Goal: Find specific page/section: Find specific page/section

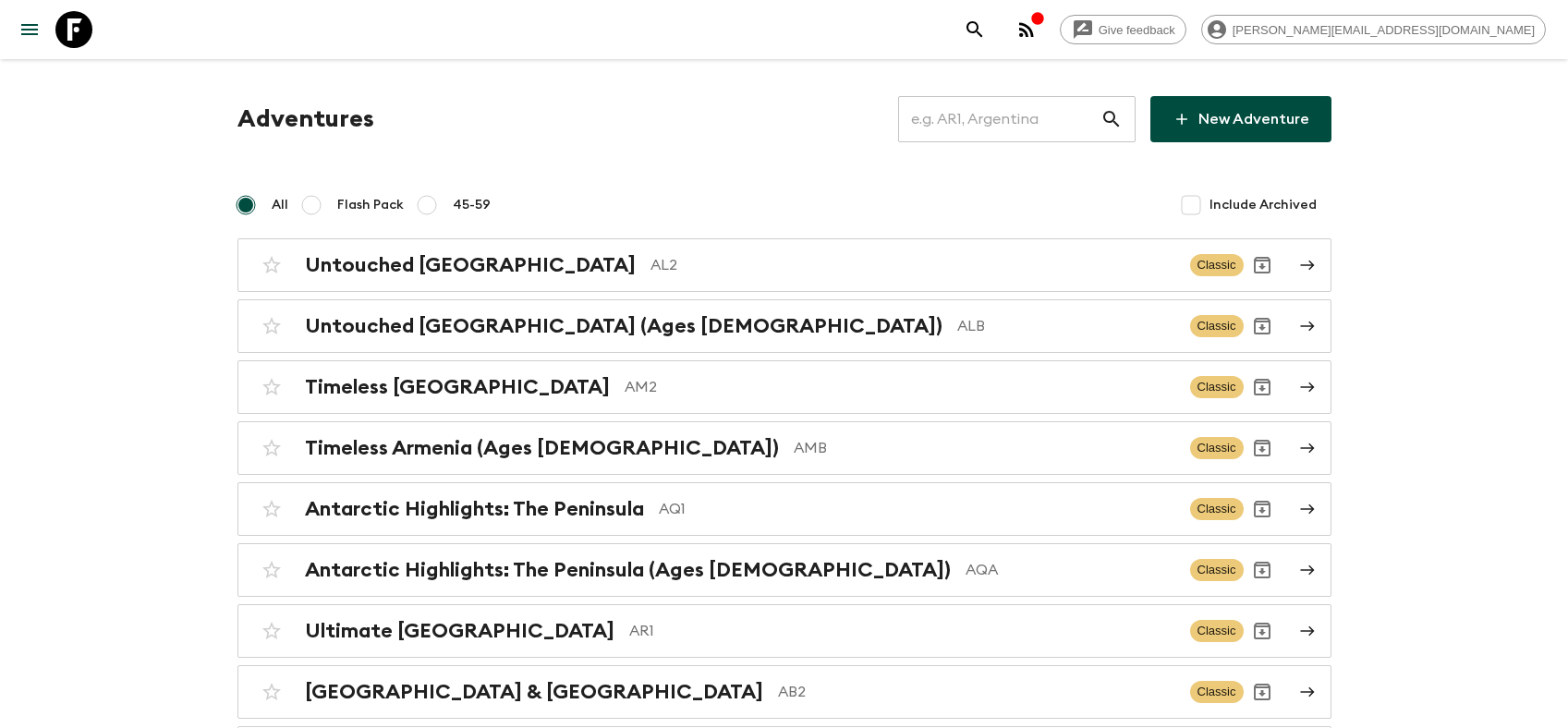
click at [1024, 108] on input "text" at bounding box center [999, 120] width 202 height 52
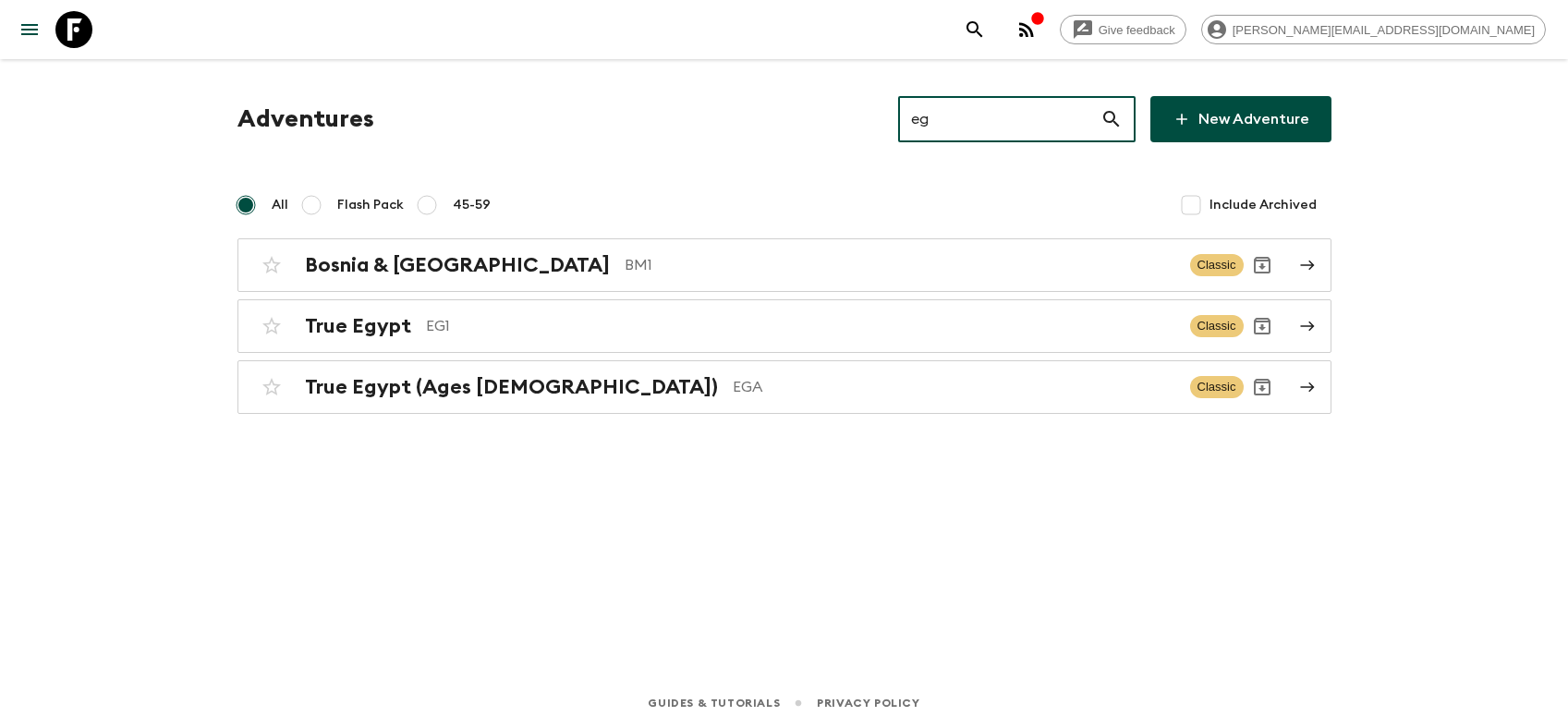
type input "eg1"
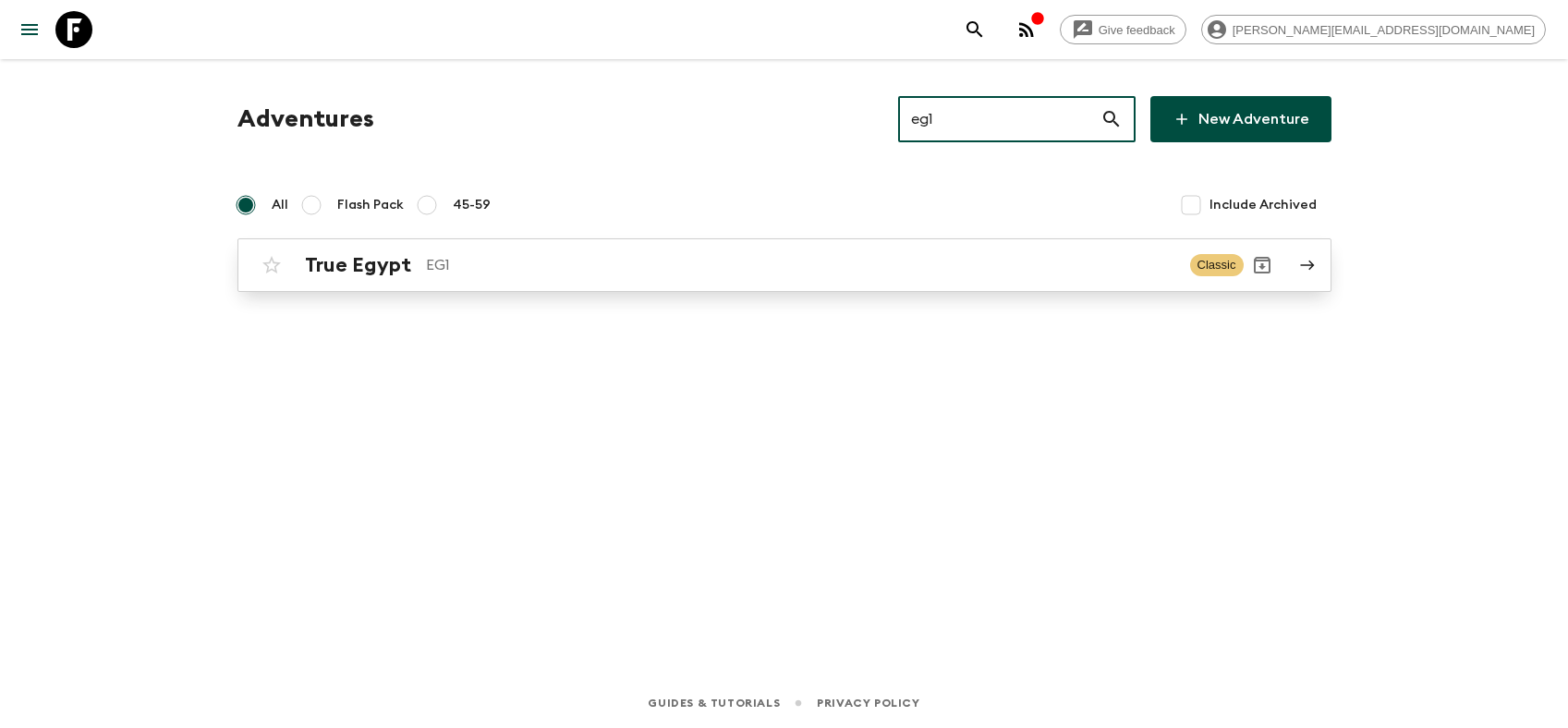
click at [411, 271] on div "True Egypt EG1" at bounding box center [739, 265] width 870 height 24
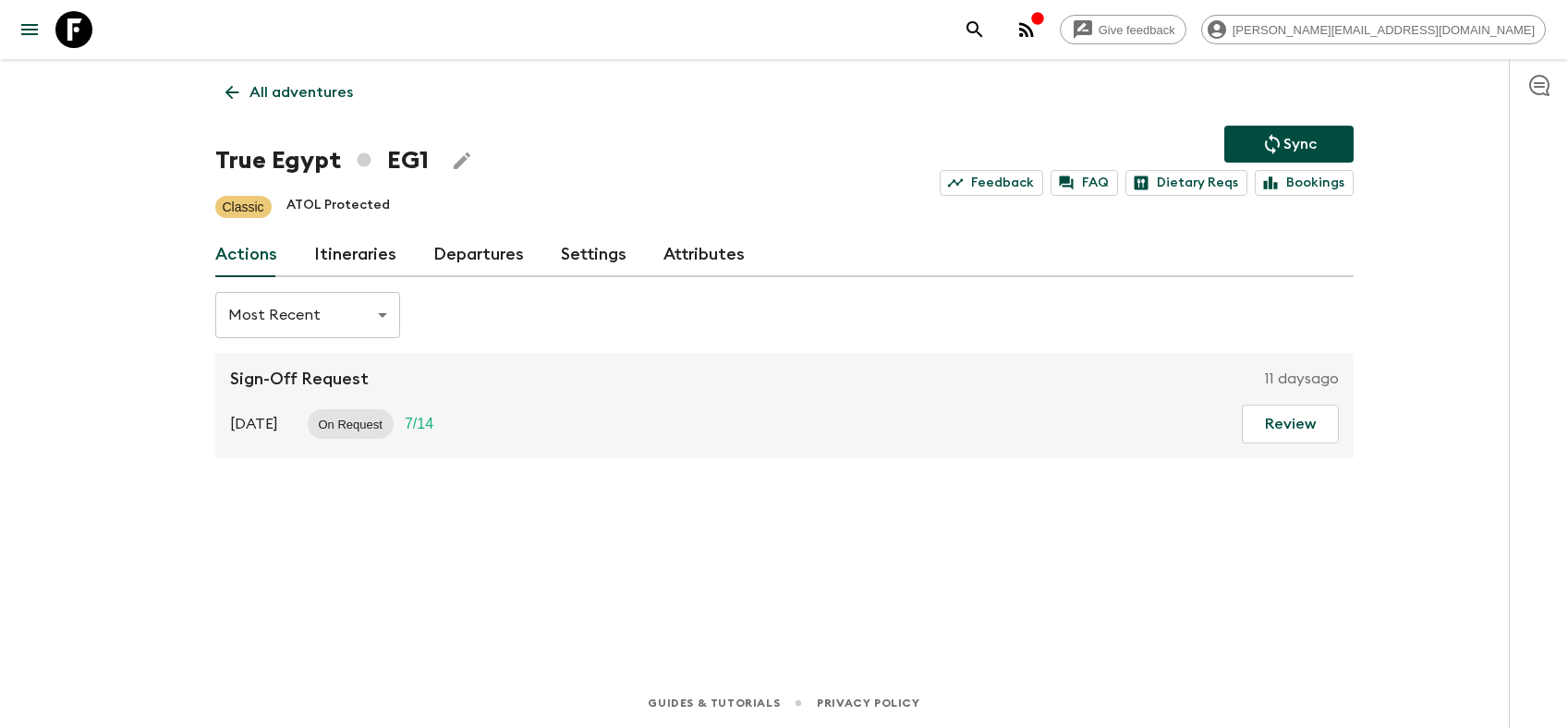
click at [535, 252] on div "Actions Itineraries Departures Settings Attributes" at bounding box center [784, 256] width 1138 height 44
click at [478, 249] on link "Departures" at bounding box center [479, 256] width 91 height 44
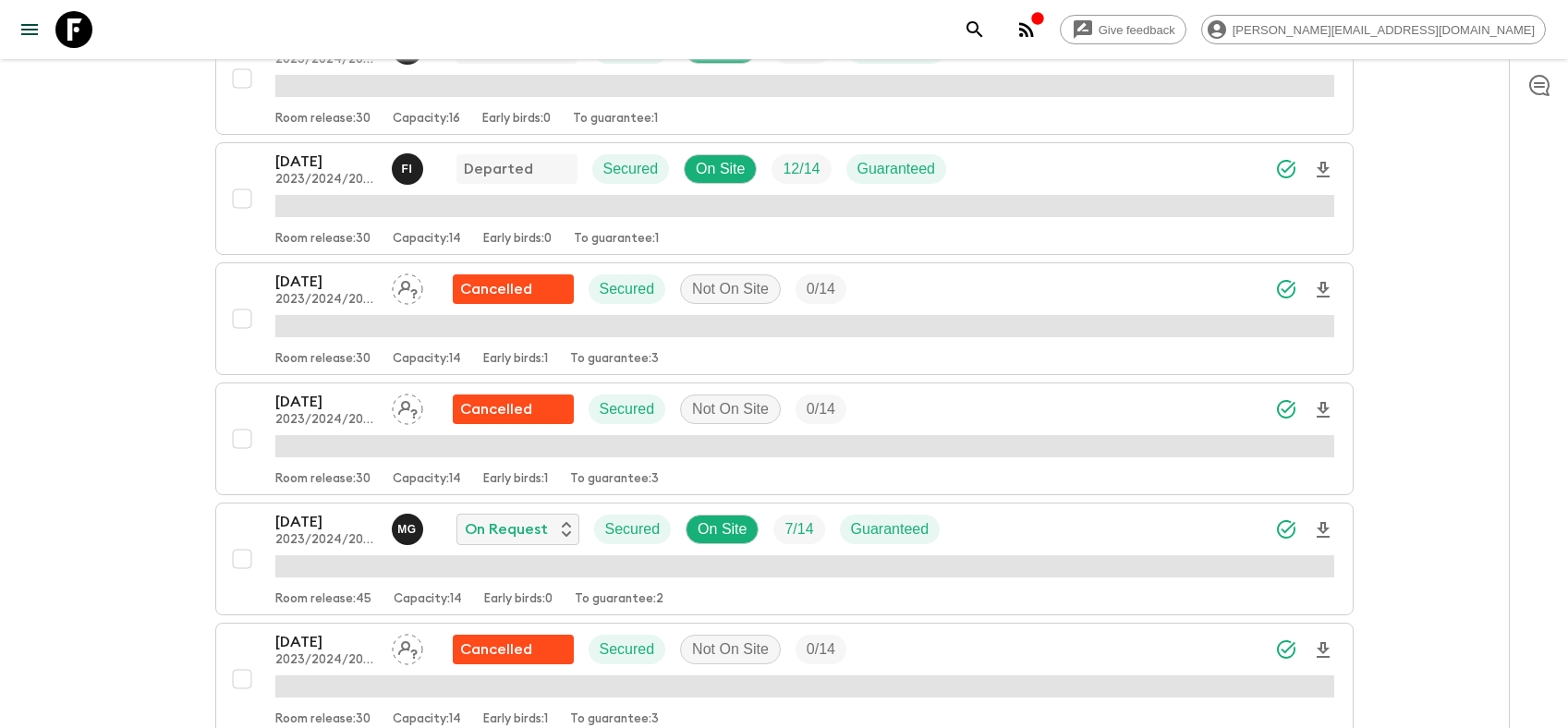
scroll to position [1281, 0]
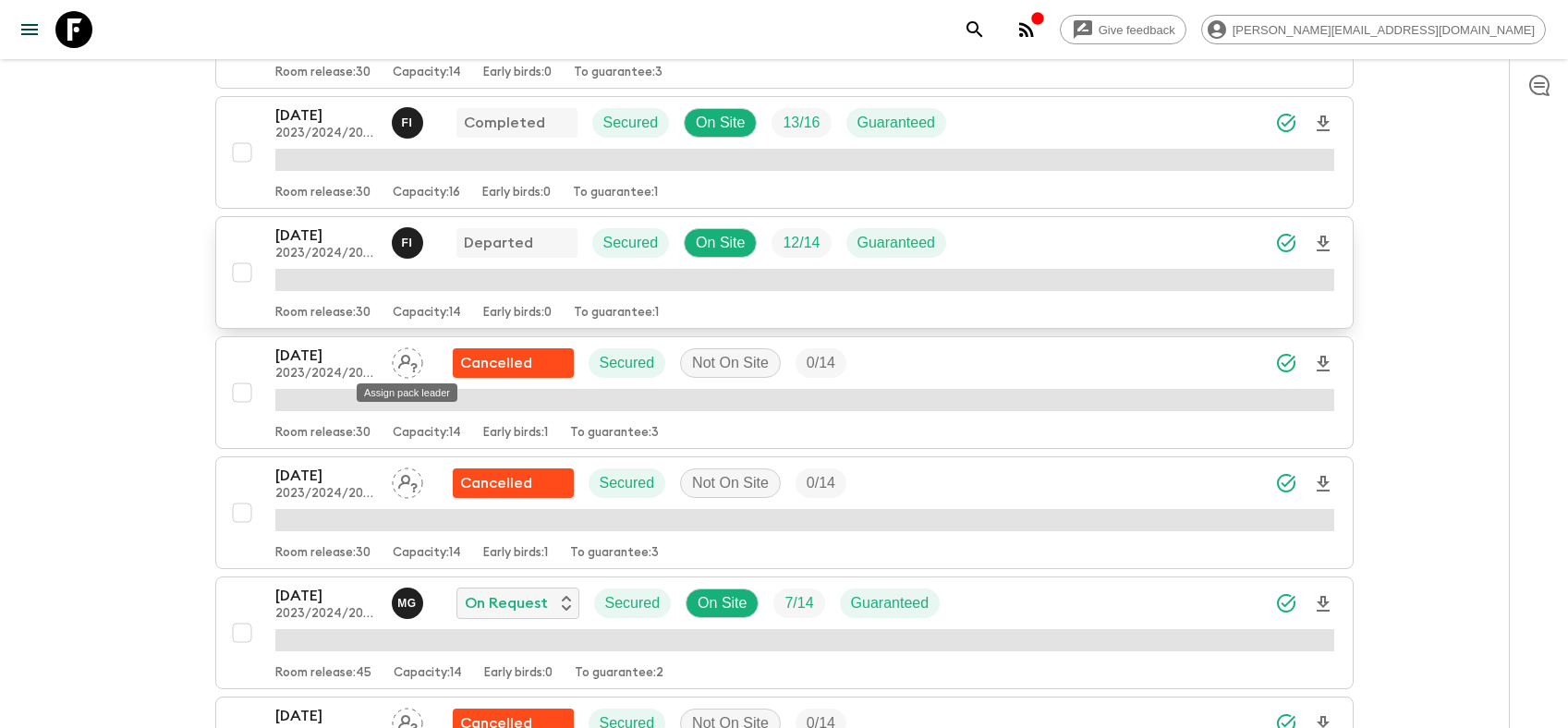
click at [338, 245] on p "[DATE]" at bounding box center [326, 235] width 101 height 22
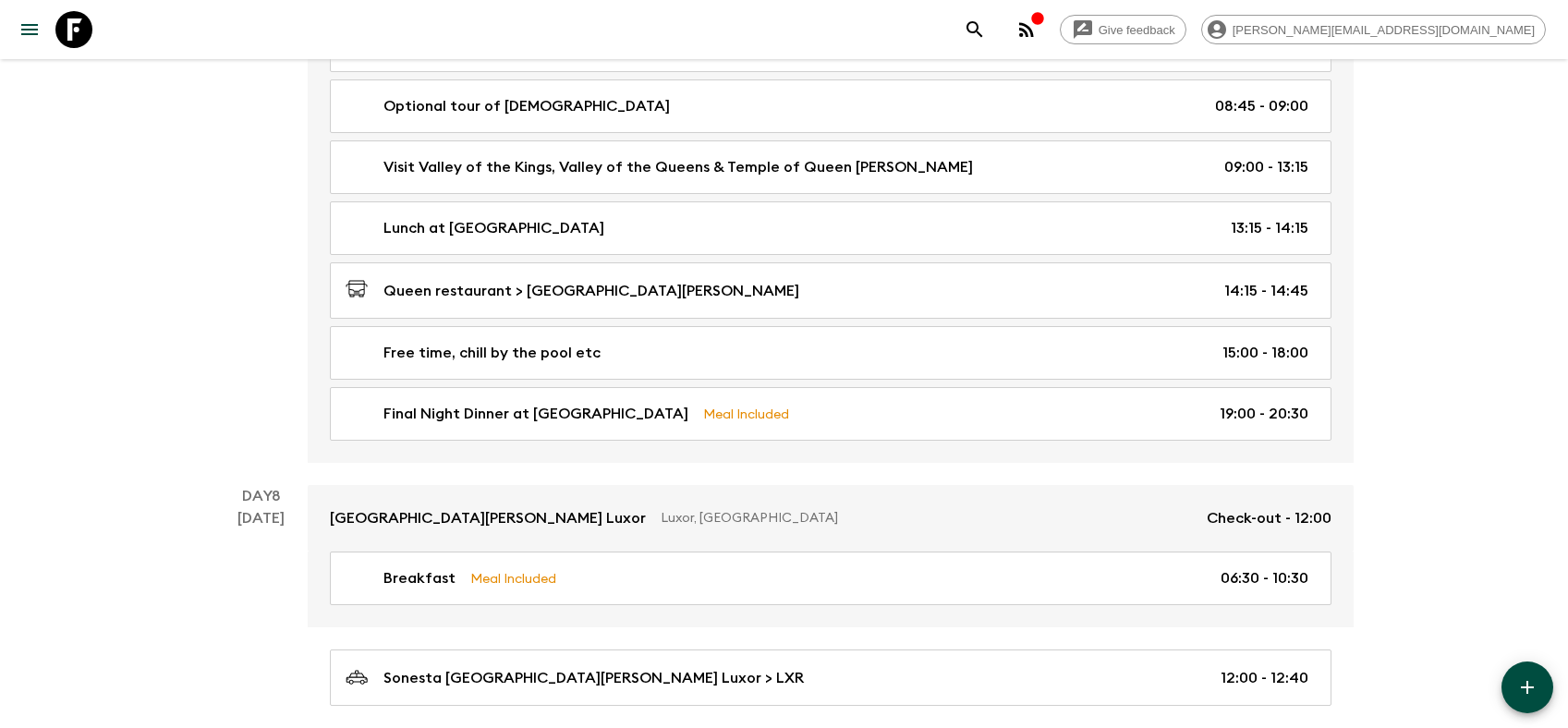
scroll to position [4128, 0]
